Goal: Information Seeking & Learning: Learn about a topic

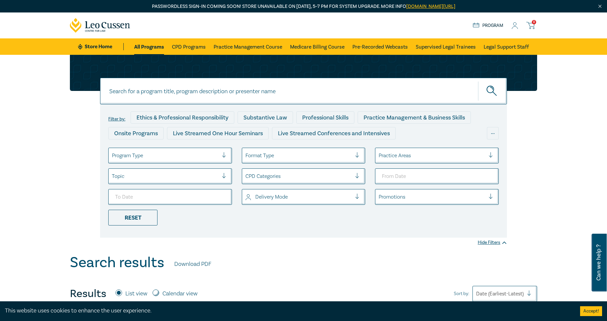
click at [322, 153] on div at bounding box center [298, 155] width 107 height 9
drag, startPoint x: 322, startPoint y: 155, endPoint x: 317, endPoint y: 155, distance: 4.6
click at [322, 155] on div at bounding box center [298, 155] width 107 height 9
click at [174, 155] on div at bounding box center [165, 155] width 107 height 9
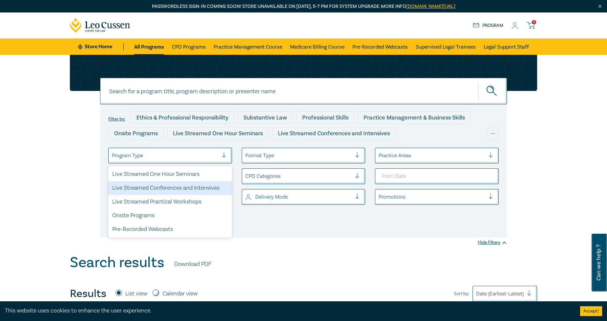
click at [180, 189] on div "Live Streamed Conferences and Intensives" at bounding box center [170, 188] width 124 height 14
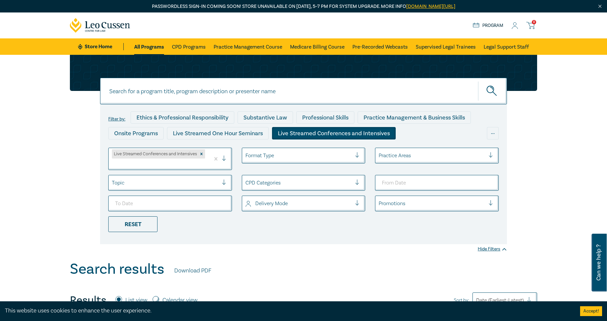
click at [293, 150] on div "Format Type" at bounding box center [304, 156] width 124 height 16
click at [292, 150] on div "Format Type" at bounding box center [298, 155] width 113 height 11
click at [283, 179] on div at bounding box center [298, 182] width 107 height 9
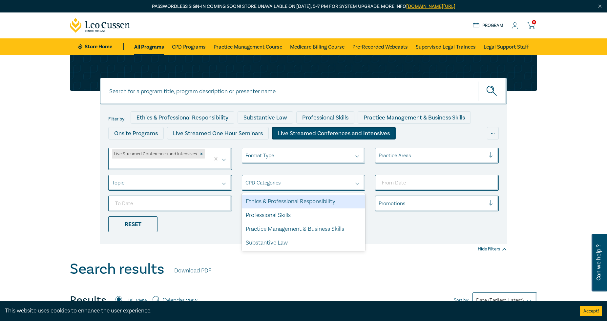
click at [272, 156] on div at bounding box center [298, 155] width 107 height 9
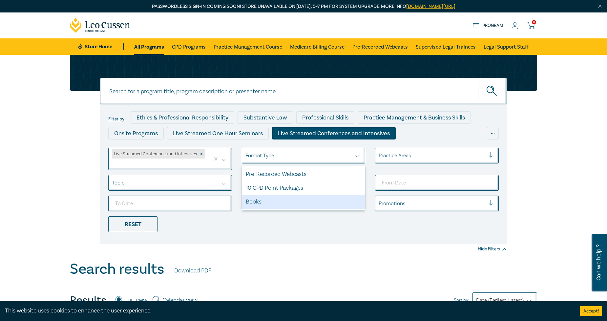
click at [280, 230] on ul "Live Streamed Conferences and Intensives option Books focused, 3 of 3. 3 result…" at bounding box center [303, 190] width 400 height 84
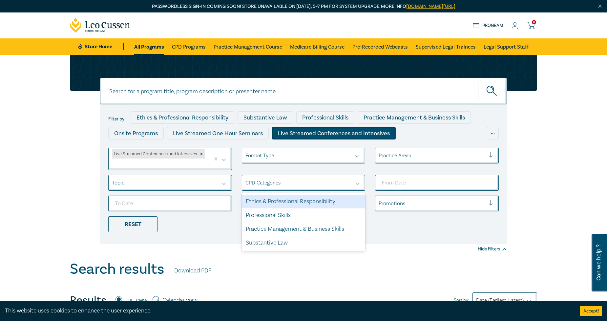
click at [301, 179] on div at bounding box center [298, 182] width 107 height 9
click at [307, 176] on div "CPD Categories" at bounding box center [304, 183] width 124 height 16
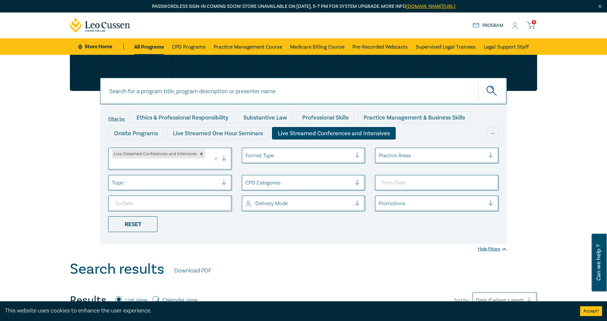
click at [411, 158] on div at bounding box center [431, 155] width 107 height 9
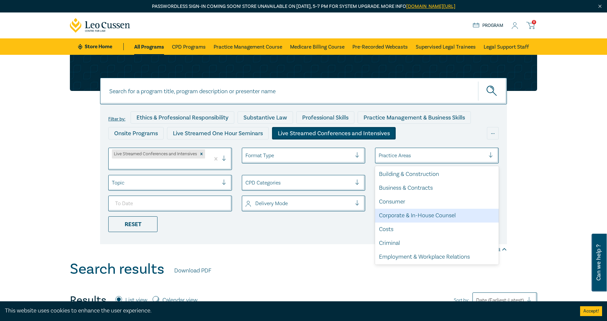
click at [403, 213] on div "Corporate & In-House Counsel" at bounding box center [437, 216] width 124 height 14
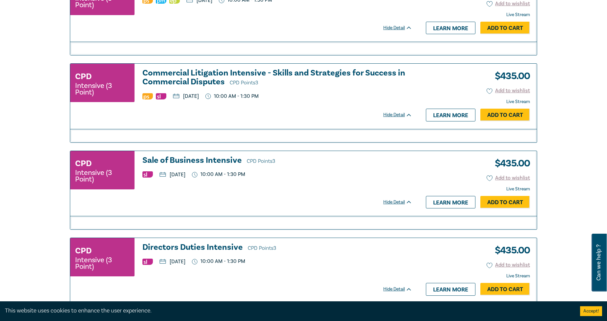
scroll to position [619, 0]
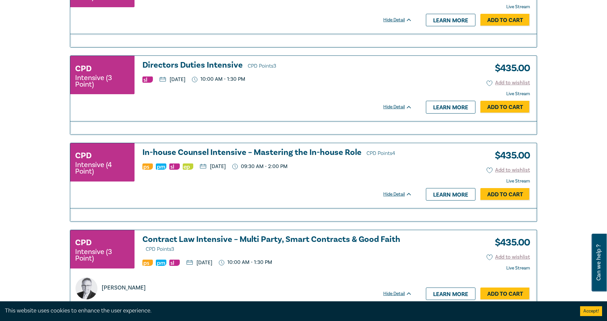
click at [288, 151] on h3 "In-house Counsel Intensive – Mastering the In-house Role CPD Points 4" at bounding box center [277, 153] width 270 height 10
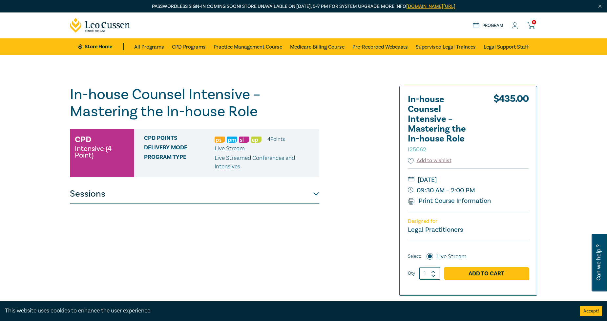
click at [89, 193] on button "Sessions" at bounding box center [194, 194] width 249 height 20
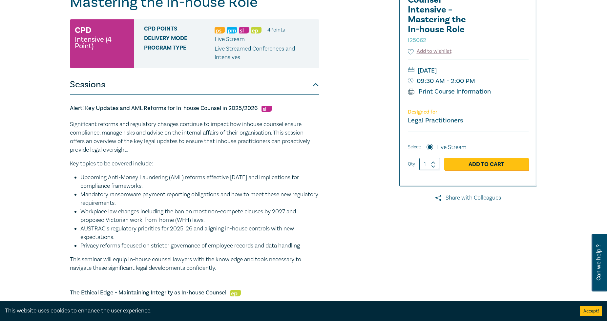
scroll to position [146, 0]
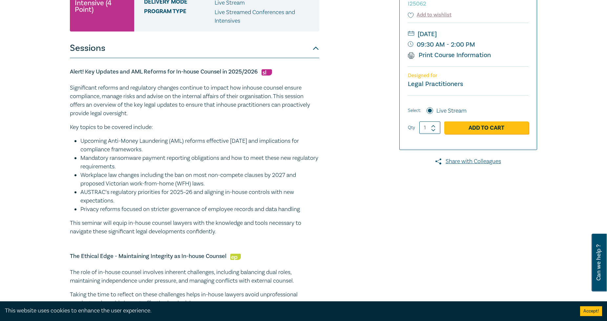
click at [245, 178] on li "Workplace law changes including the ban on most non-compete clauses by 2027 and…" at bounding box center [199, 179] width 239 height 17
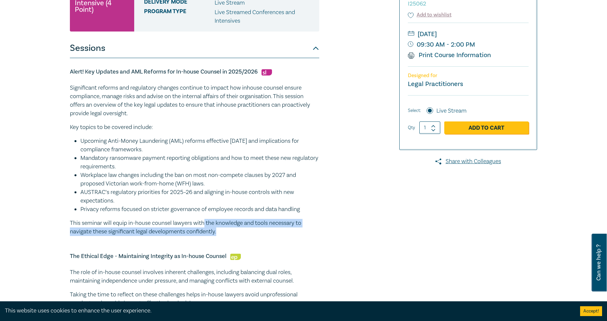
drag, startPoint x: 221, startPoint y: 233, endPoint x: 206, endPoint y: 220, distance: 19.7
click at [206, 220] on p "This seminar will equip in-house counsel lawyers with the knowledge and tools n…" at bounding box center [194, 227] width 249 height 17
click at [208, 235] on p "This seminar will equip in-house counsel lawyers with the knowledge and tools n…" at bounding box center [194, 227] width 249 height 17
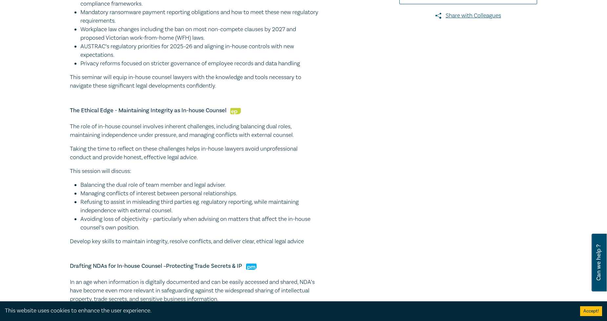
scroll to position [364, 0]
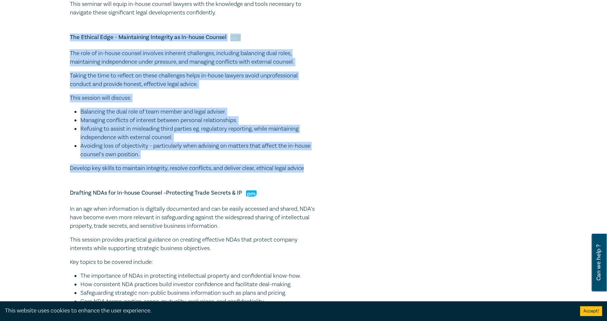
drag, startPoint x: 323, startPoint y: 171, endPoint x: 62, endPoint y: 37, distance: 292.8
click at [62, 37] on div "In-house Counsel Intensive – Mastering the In-house Role I25062 CPD Intensive (…" at bounding box center [303, 137] width 607 height 894
copy div "The Ethical Edge - Maintaining Integrity as In-house Counsel The role of in-hou…"
